Goal: Find specific page/section: Find specific page/section

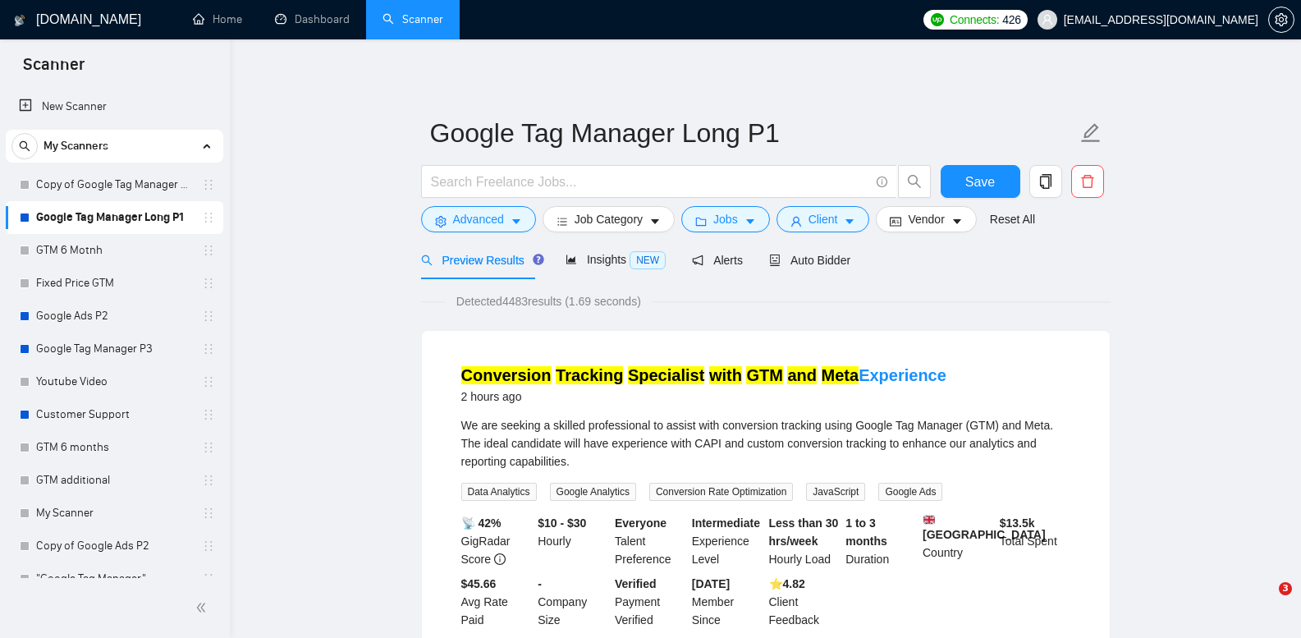
click at [107, 177] on link "Copy of Google Tag Manager Long P1" at bounding box center [114, 184] width 156 height 33
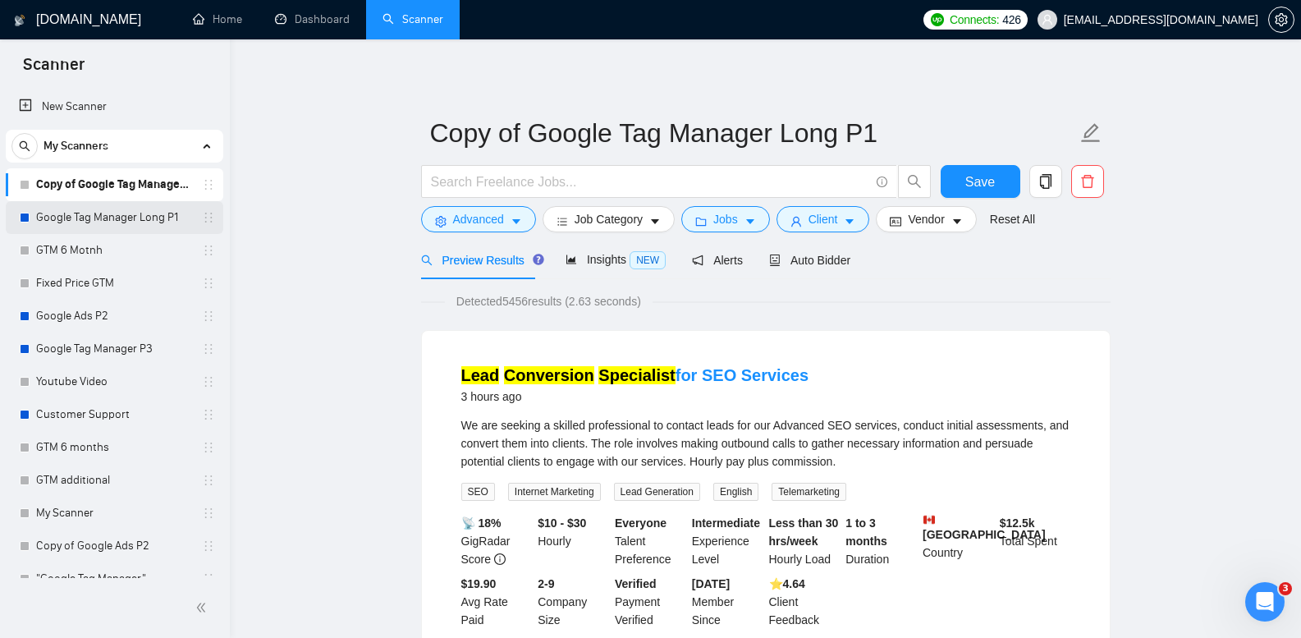
click at [158, 222] on link "Google Tag Manager Long P1" at bounding box center [114, 217] width 156 height 33
